Goal: Information Seeking & Learning: Learn about a topic

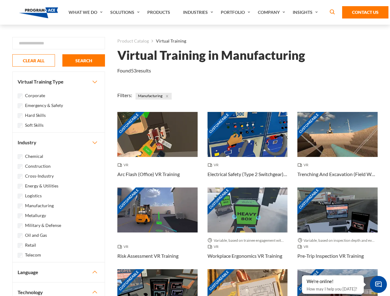
click at [86, 12] on link "What We Do" at bounding box center [86, 12] width 42 height 25
click at [126, 12] on link "Solutions" at bounding box center [125, 12] width 37 height 25
click at [199, 12] on link "Industries" at bounding box center [199, 12] width 38 height 25
click at [273, 12] on link "Company" at bounding box center [272, 12] width 35 height 25
click at [306, 12] on link "Insights" at bounding box center [306, 12] width 33 height 25
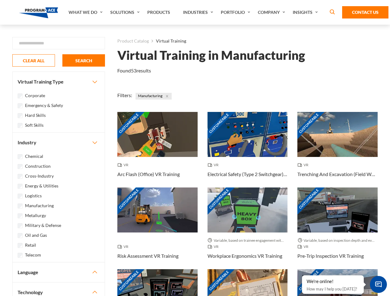
click at [0, 0] on div "Blog White Papers News" at bounding box center [0, 0] width 0 height 0
click at [0, 0] on strong "How Virtual Learning Can Enhance Workforce Productivity: A Guide for L&D Manage…" at bounding box center [0, 0] width 0 height 0
click at [378, 285] on span "Minimize live chat window" at bounding box center [378, 284] width 23 height 23
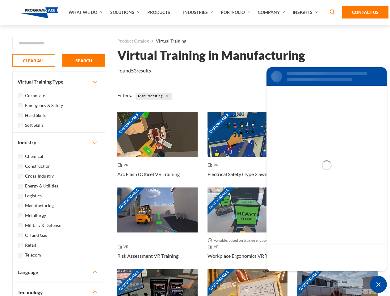
click at [302, 276] on div "Customizable" at bounding box center [337, 291] width 80 height 45
